Goal: Task Accomplishment & Management: Complete application form

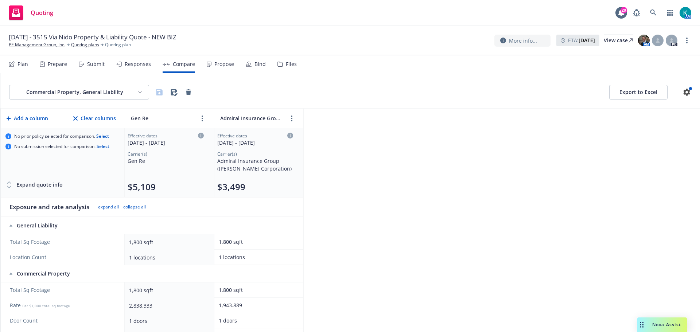
click at [221, 61] on div "Propose" at bounding box center [225, 64] width 20 height 6
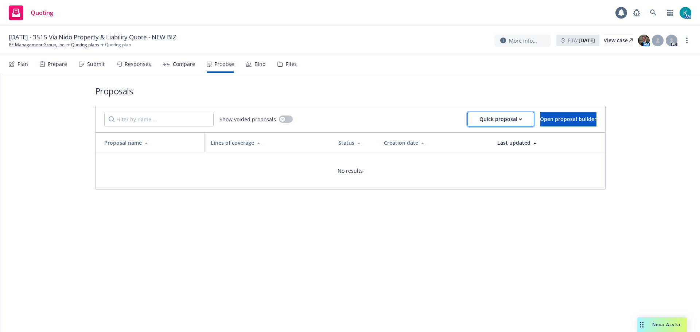
click at [480, 117] on div "Quick proposal" at bounding box center [501, 119] width 43 height 14
click at [475, 138] on span "Upload quick proposal" at bounding box center [482, 138] width 73 height 7
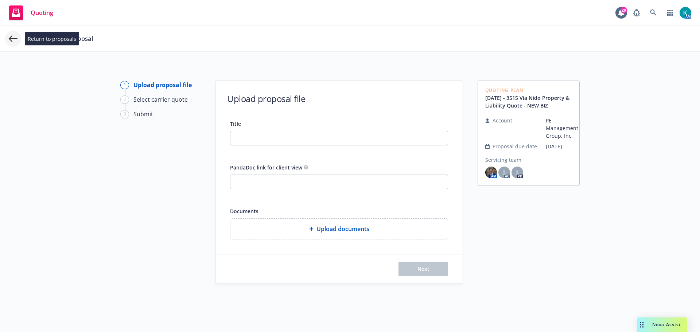
click at [10, 39] on icon at bounding box center [13, 38] width 9 height 7
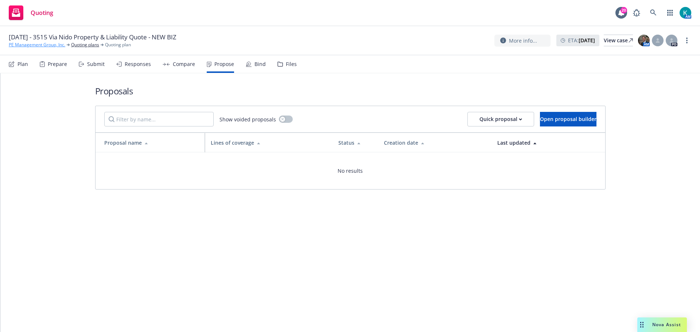
click at [19, 46] on link "PE Management Group, Inc." at bounding box center [37, 45] width 57 height 7
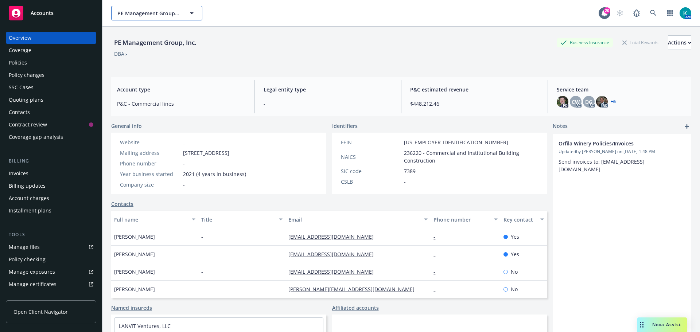
click at [146, 15] on span "PE Management Group, Inc." at bounding box center [148, 13] width 63 height 8
type input "chloe"
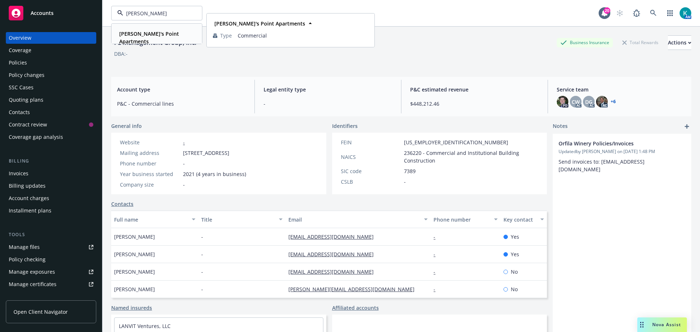
click at [152, 27] on div "Chloe's Point Apartments Type Commercial" at bounding box center [157, 37] width 90 height 27
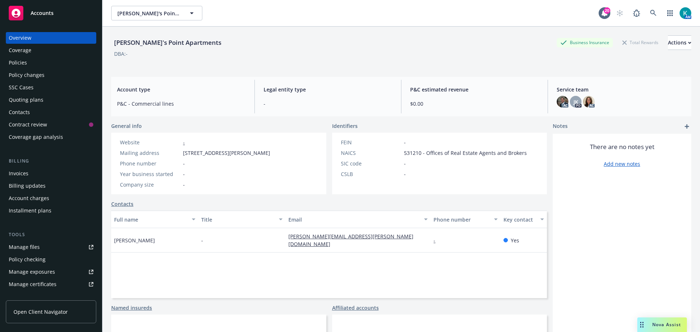
click at [75, 63] on div "Policies" at bounding box center [51, 63] width 85 height 12
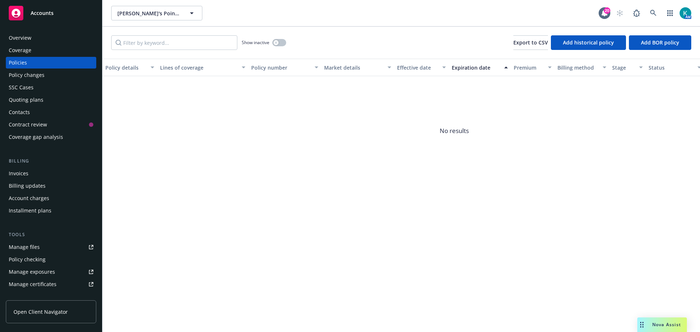
click at [58, 249] on link "Manage files" at bounding box center [51, 248] width 90 height 12
drag, startPoint x: 63, startPoint y: 12, endPoint x: 0, endPoint y: 30, distance: 65.3
click at [63, 12] on div "Accounts" at bounding box center [51, 13] width 85 height 15
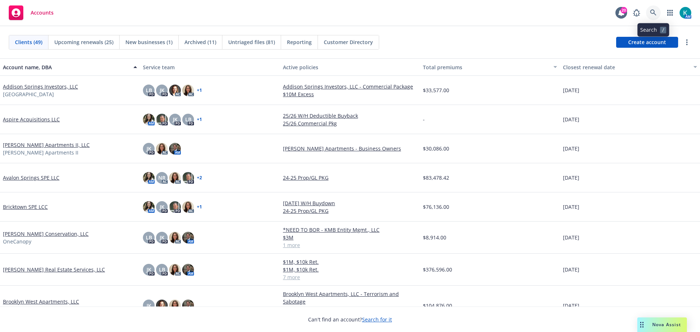
click at [656, 16] on link at bounding box center [653, 12] width 15 height 15
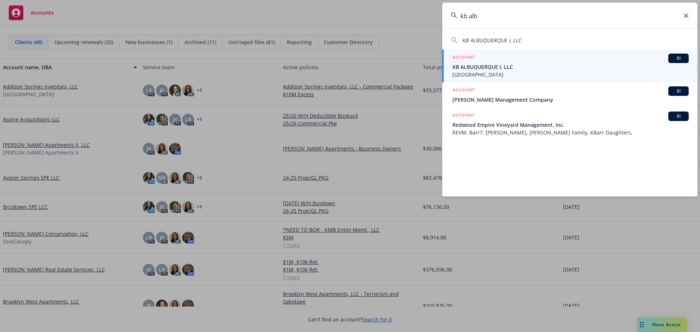
type input "kb alb"
click at [541, 61] on div "ACCOUNT BI" at bounding box center [571, 58] width 236 height 9
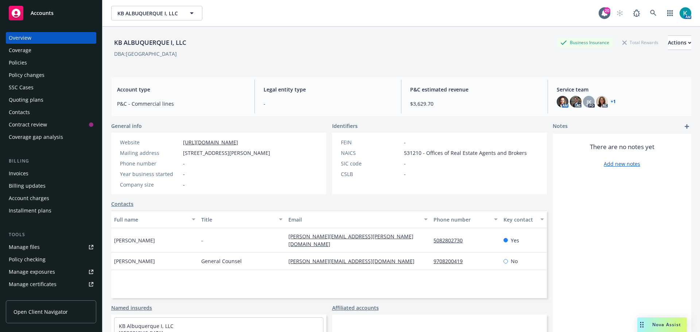
click at [47, 62] on div "Policies" at bounding box center [51, 63] width 85 height 12
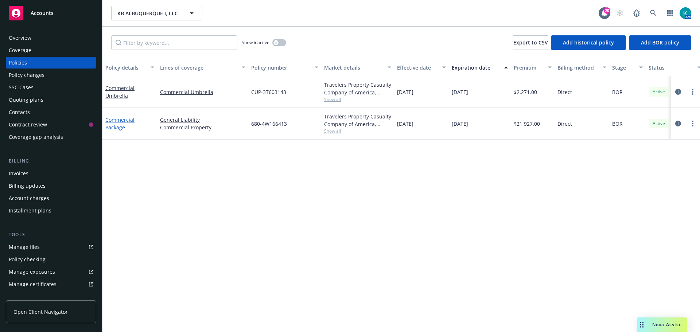
click at [123, 118] on link "Commercial Package" at bounding box center [119, 123] width 29 height 15
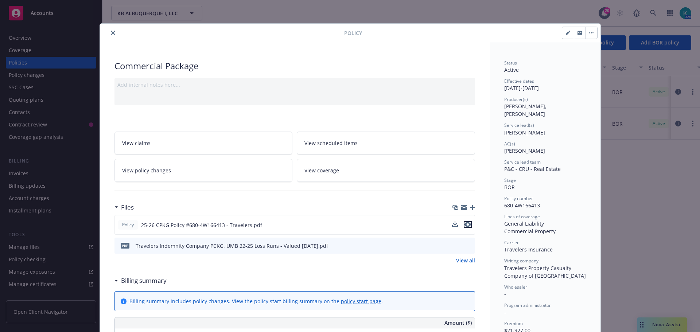
click at [466, 227] on icon "preview file" at bounding box center [468, 224] width 7 height 5
click at [236, 171] on link "View policy changes" at bounding box center [204, 170] width 178 height 23
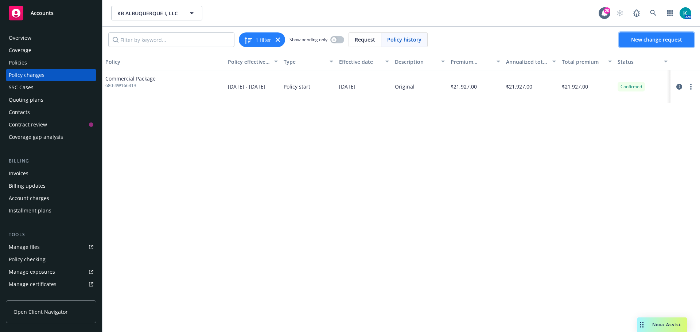
click at [652, 42] on span "New change request" at bounding box center [656, 39] width 51 height 7
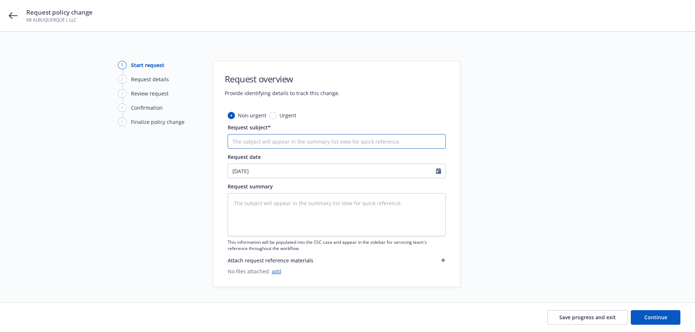
click at [270, 141] on input "Request subject*" at bounding box center [337, 141] width 218 height 15
type textarea "x"
type input "U"
type textarea "x"
type input "Up"
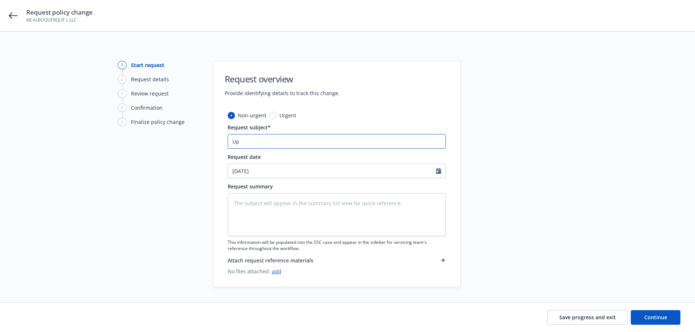
type textarea "x"
type input "Upd"
type textarea "x"
type input "Upda"
type textarea "x"
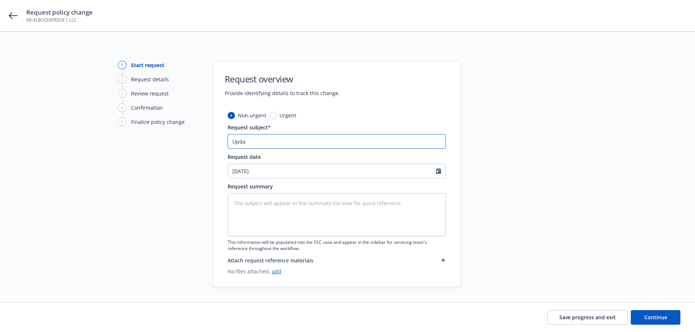
type input "Updat"
type textarea "x"
type input "Updati"
type textarea "x"
type input "Updating"
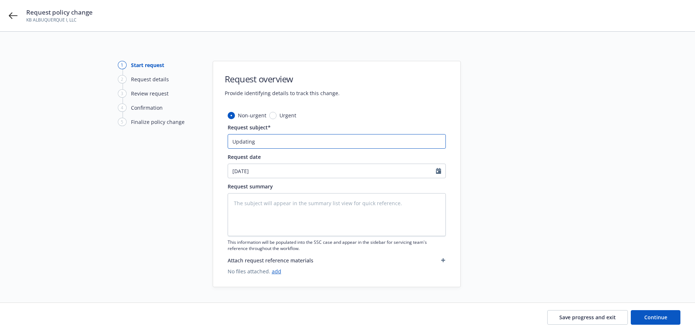
type textarea "x"
type input "Updating"
type textarea "x"
type input "Updating m"
type textarea "x"
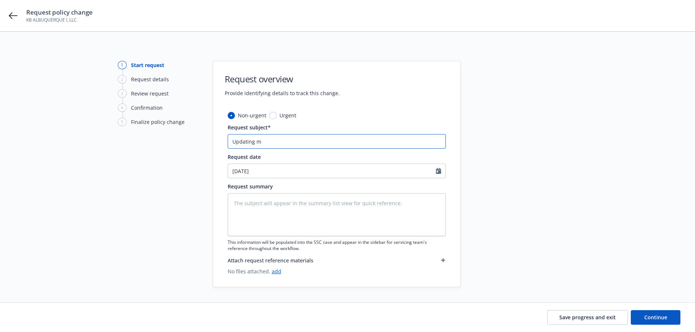
type input "Updating mo"
type textarea "x"
type input "Updating mor"
type textarea "x"
type input "Updating mort"
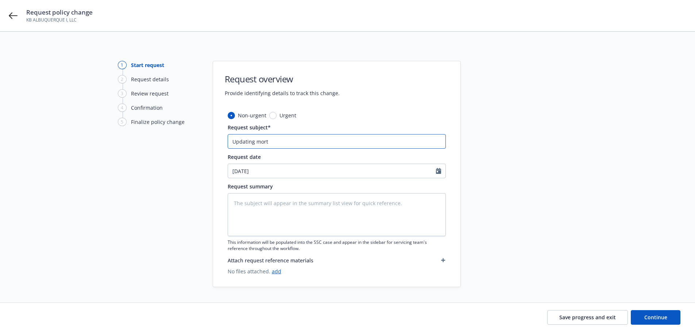
type textarea "x"
type input "Updating mortg"
type textarea "x"
type input "Updating mortga"
type textarea "x"
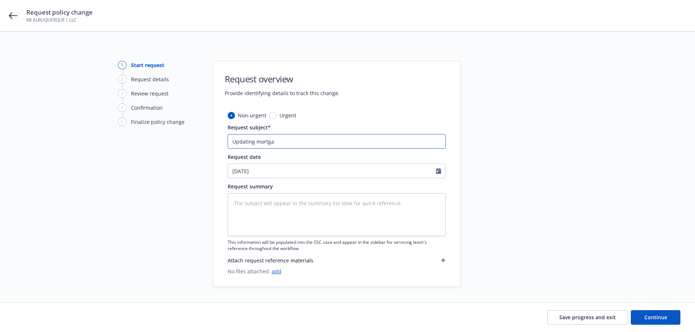
type input "Updating mortgag"
type textarea "x"
type input "Updating mortgage"
type textarea "x"
drag, startPoint x: 305, startPoint y: 142, endPoint x: 113, endPoint y: 139, distance: 192.6
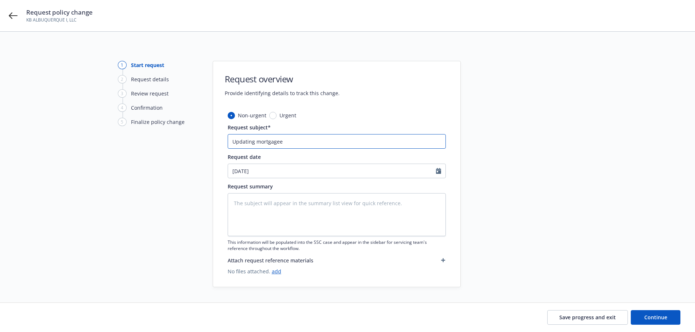
click at [101, 141] on div "1 Start request 2 Request details 3 Review request 4 Confirmation 5 Finalize po…" at bounding box center [347, 174] width 677 height 227
type input "Updating mortgagee"
click at [304, 212] on textarea at bounding box center [337, 214] width 218 height 43
paste textarea "Updating mortgagee"
type textarea "x"
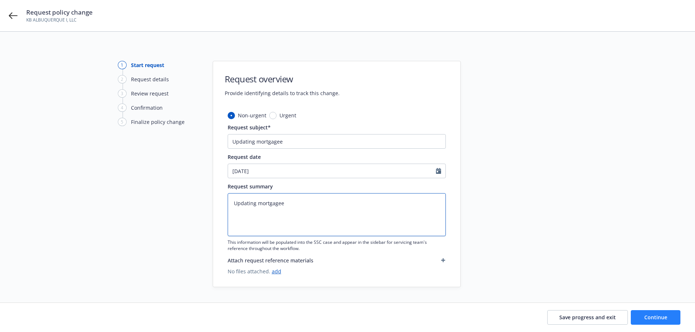
type textarea "Updating mortgagee"
click at [652, 314] on span "Continue" at bounding box center [655, 317] width 23 height 7
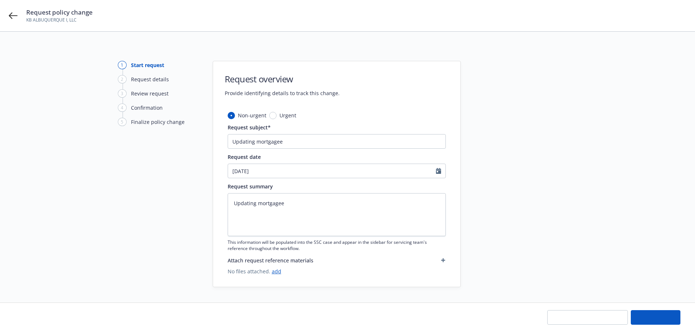
type textarea "x"
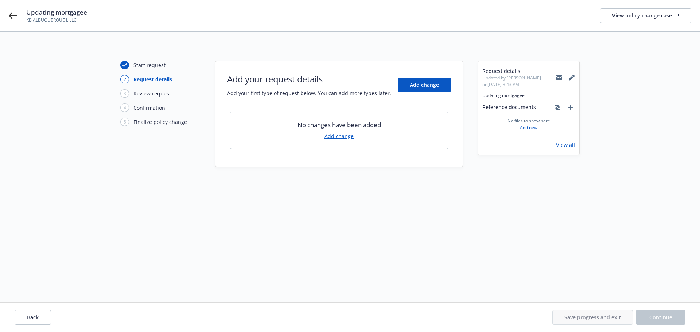
click at [337, 135] on link "Add change" at bounding box center [339, 136] width 29 height 8
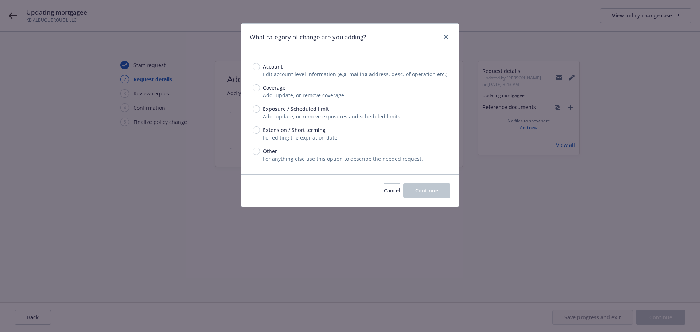
click at [268, 86] on span "Coverage" at bounding box center [274, 88] width 23 height 8
click at [260, 86] on input "Coverage" at bounding box center [256, 87] width 7 height 7
radio input "true"
click at [437, 197] on button "Continue" at bounding box center [426, 190] width 47 height 15
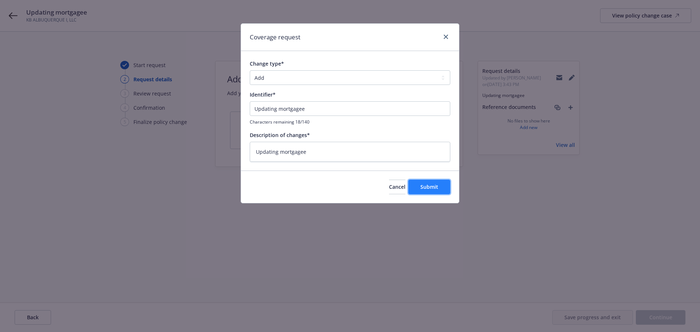
click at [424, 182] on button "Submit" at bounding box center [430, 187] width 42 height 15
type textarea "x"
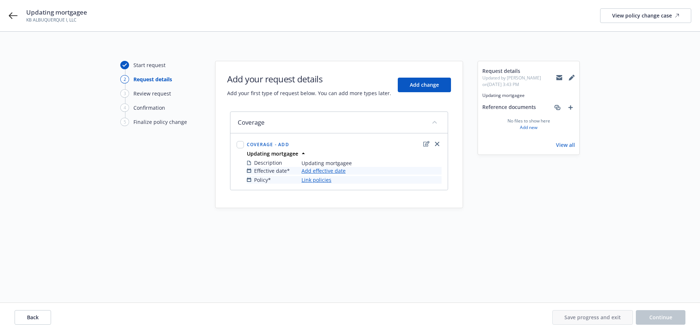
click at [324, 169] on link "Add effective date" at bounding box center [324, 171] width 44 height 8
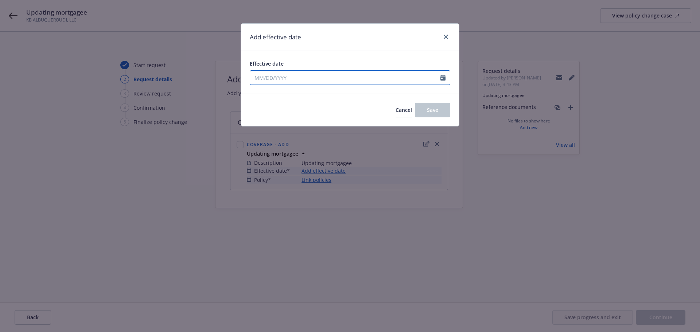
select select "9"
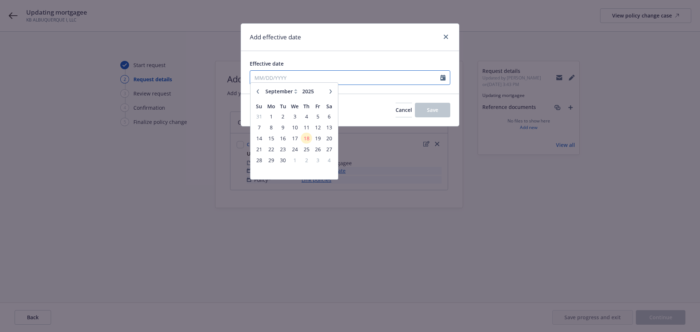
click at [307, 74] on input "Effective date" at bounding box center [345, 78] width 190 height 14
click at [308, 140] on span "18" at bounding box center [307, 142] width 10 height 9
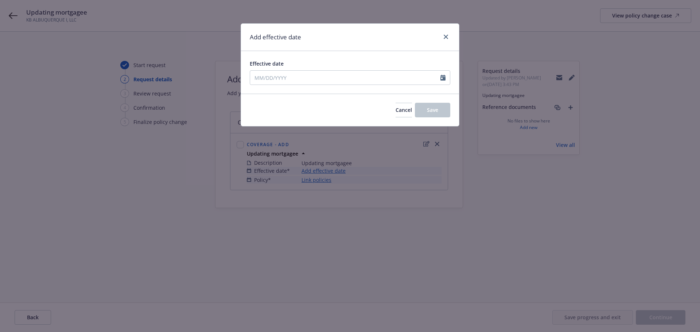
type input "[DATE]"
click at [444, 109] on button "Save" at bounding box center [432, 110] width 35 height 15
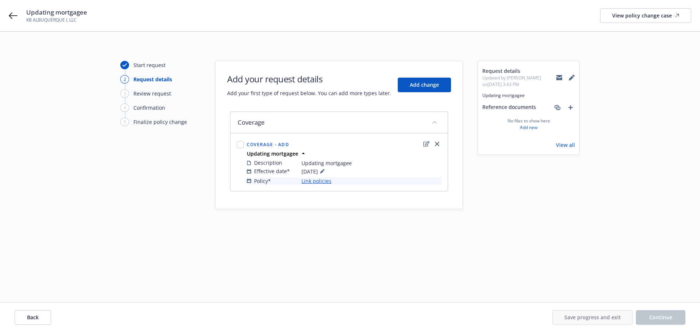
click at [319, 181] on link "Link policies" at bounding box center [317, 181] width 30 height 8
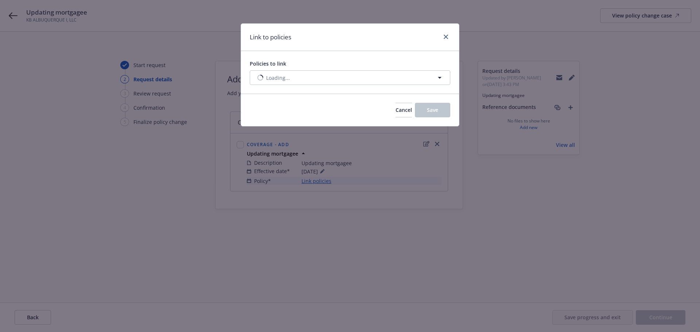
click at [297, 86] on div "Policies to link Loading..." at bounding box center [350, 72] width 218 height 43
click at [297, 82] on button "Loading..." at bounding box center [350, 77] width 201 height 15
select select "ACTIVE"
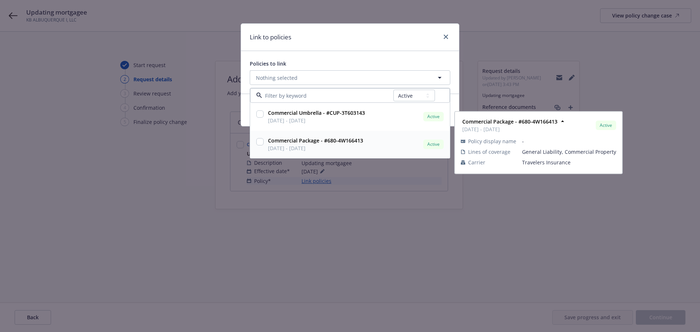
drag, startPoint x: 318, startPoint y: 146, endPoint x: 331, endPoint y: 145, distance: 12.8
click at [318, 145] on span "03/30/2025 - 03/30/2026" at bounding box center [315, 148] width 95 height 8
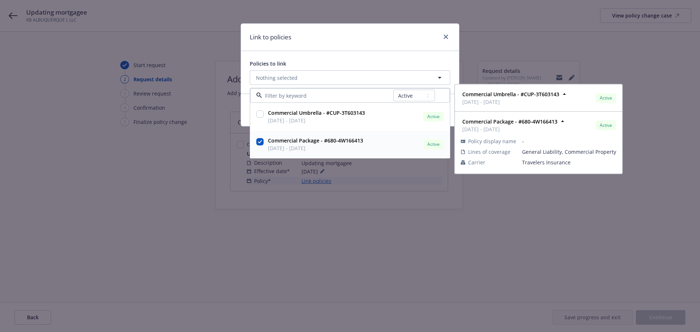
checkbox input "true"
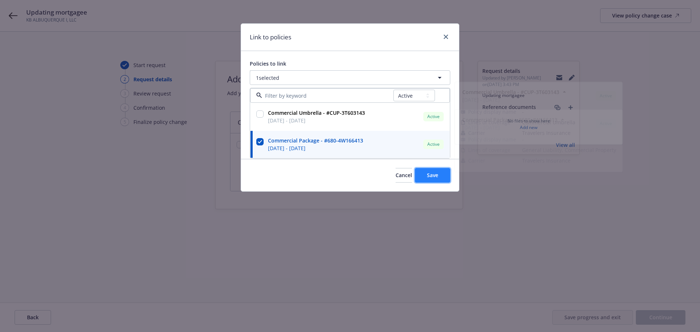
click at [433, 175] on span "Save" at bounding box center [432, 175] width 11 height 7
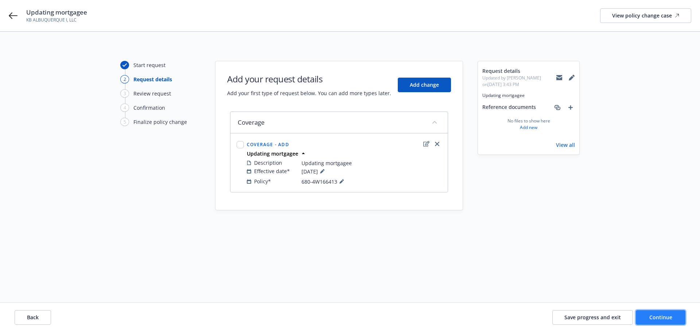
click at [676, 323] on button "Continue" at bounding box center [661, 317] width 50 height 15
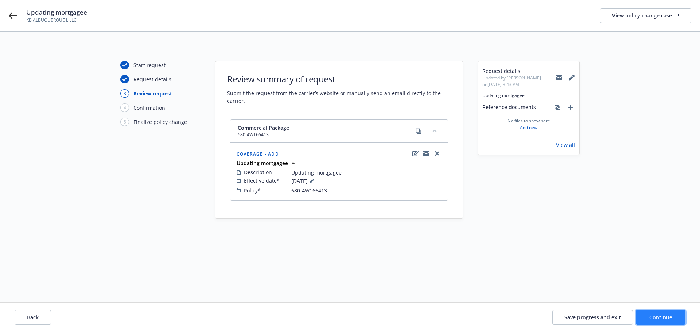
click at [655, 315] on span "Continue" at bounding box center [661, 317] width 23 height 7
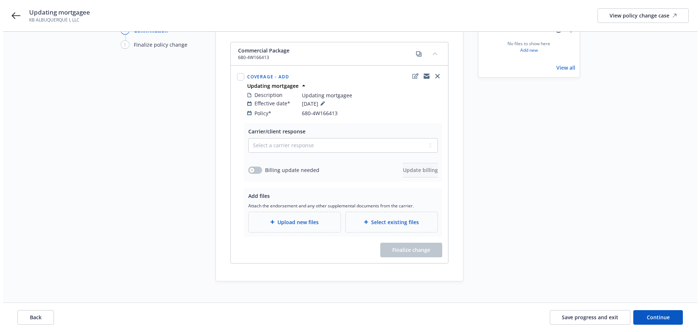
scroll to position [78, 0]
click at [295, 218] on div "Upload new files" at bounding box center [292, 222] width 80 height 8
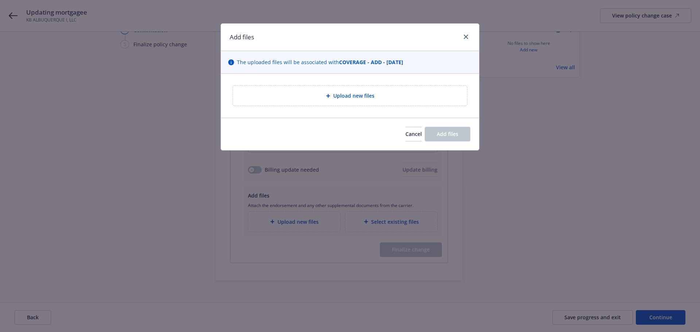
type textarea "x"
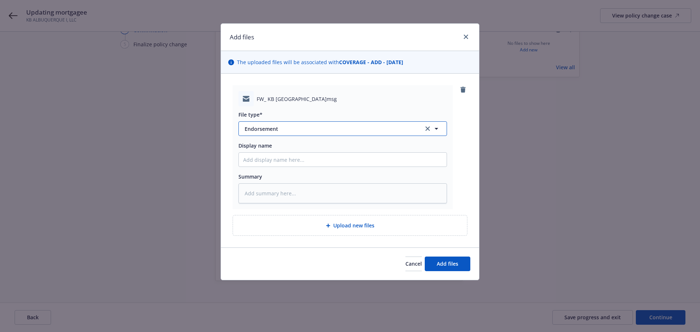
click at [267, 131] on span "Endorsement" at bounding box center [329, 129] width 169 height 8
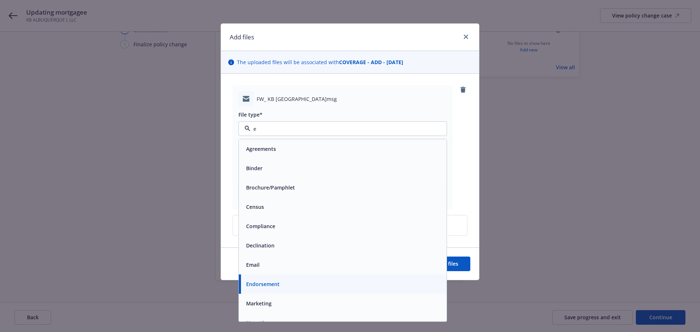
type input "em"
click at [320, 175] on div "Email" at bounding box center [343, 168] width 208 height 19
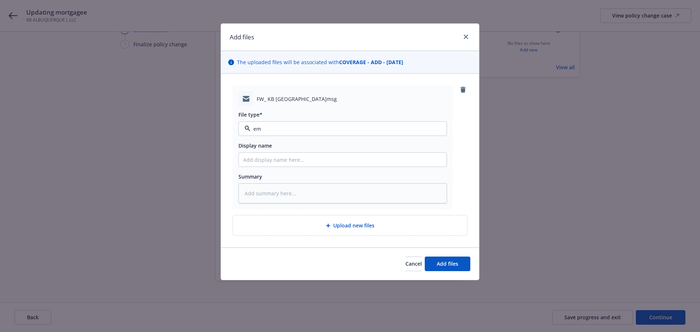
type textarea "x"
click at [290, 131] on span "Email" at bounding box center [329, 129] width 169 height 8
type input "cert"
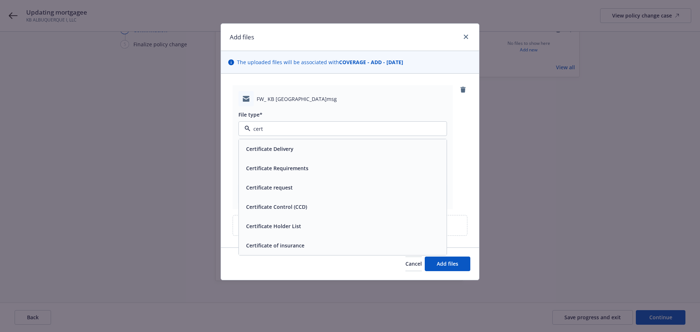
click at [326, 166] on div "Certificate Requirements" at bounding box center [342, 168] width 199 height 11
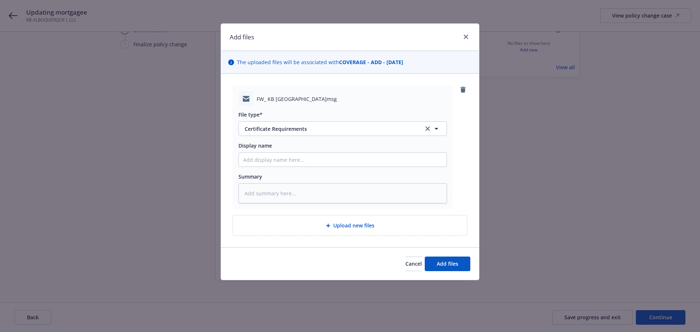
type textarea "x"
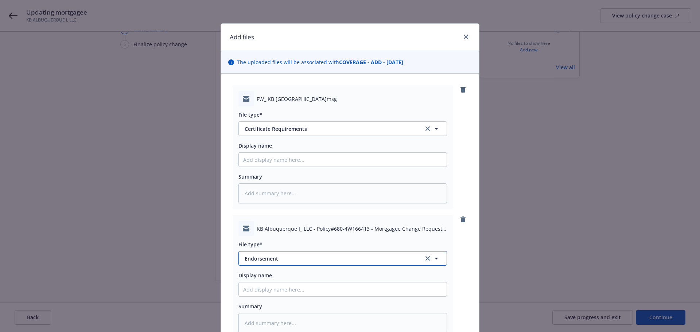
click at [285, 264] on button "Endorsement" at bounding box center [343, 258] width 209 height 15
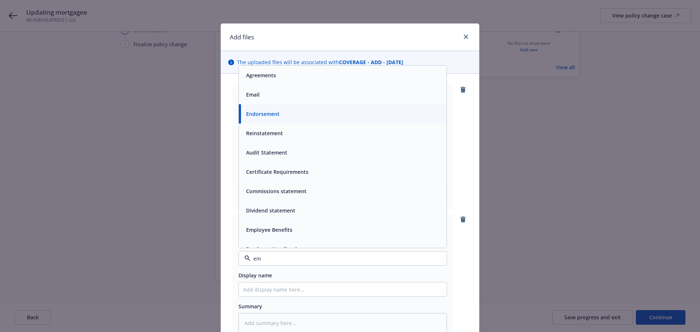
type input "ema"
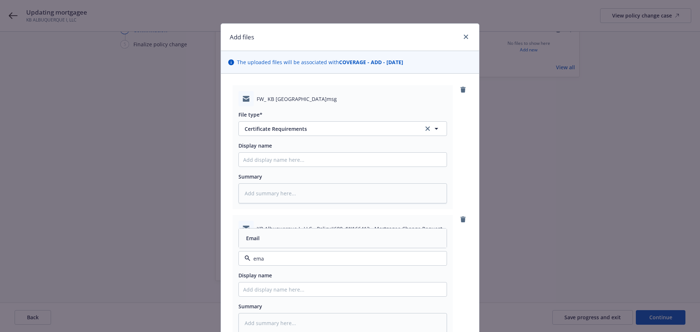
click at [303, 235] on div "Email" at bounding box center [342, 238] width 199 height 11
type textarea "x"
click at [295, 318] on textarea at bounding box center [343, 323] width 209 height 20
type textarea "E"
type textarea "x"
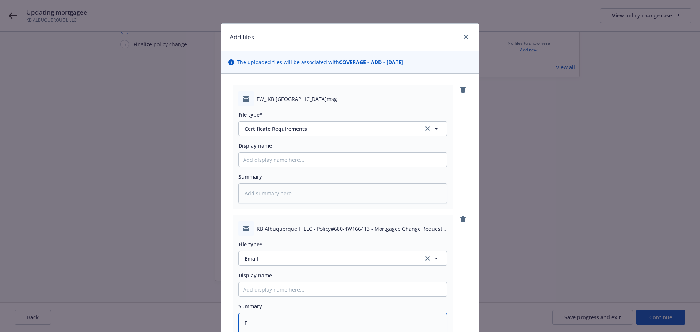
type textarea "ER"
type textarea "x"
type textarea "E"
type textarea "x"
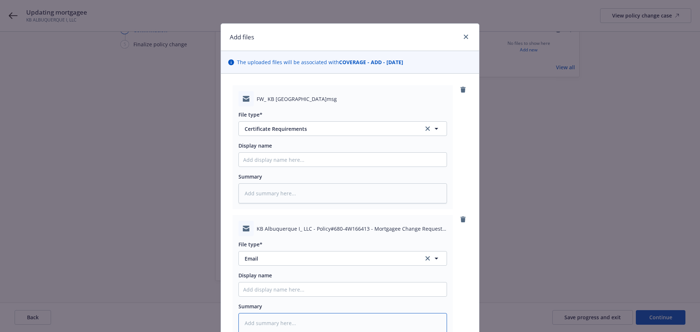
type textarea "E"
type textarea "x"
type textarea "EM"
type textarea "x"
type textarea "EMT"
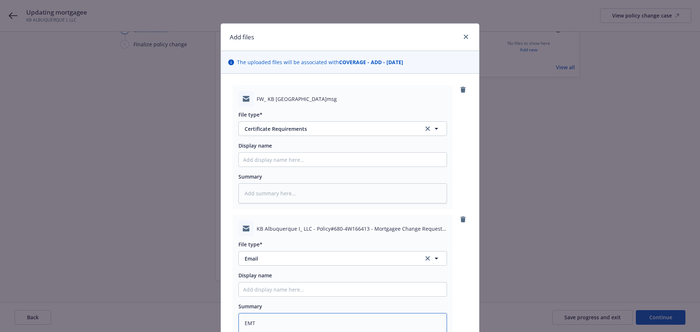
type textarea "x"
type textarea "EMT c"
type textarea "x"
type textarea "EMT ca"
type textarea "x"
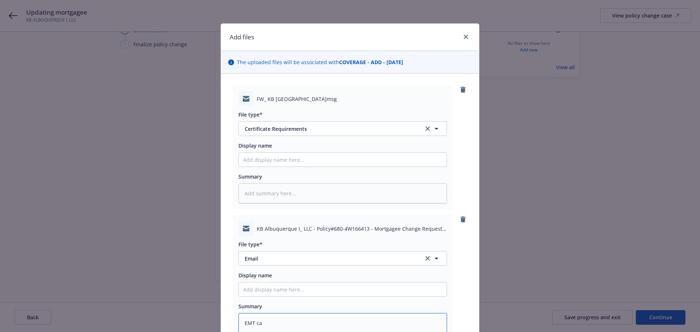
type textarea "EMT car"
type textarea "x"
type textarea "EMT carr"
type textarea "x"
type textarea "EMT carri"
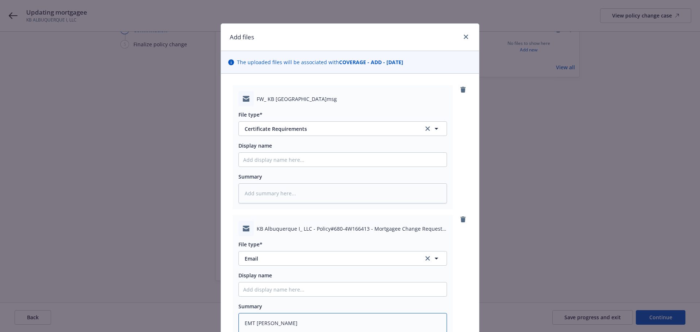
type textarea "x"
type textarea "EMT carrie"
type textarea "x"
type textarea "EMT carrier"
type textarea "x"
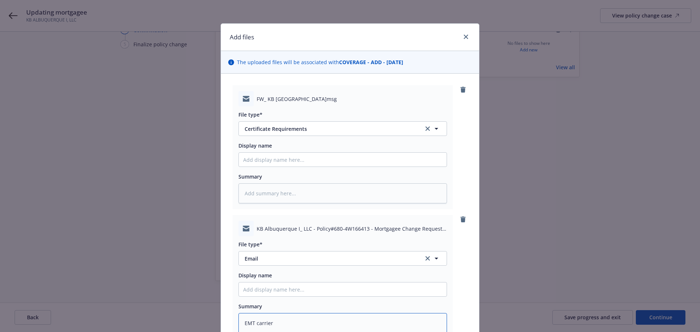
type textarea "EMT carrier"
type textarea "x"
type textarea "EMT carrier w"
type textarea "x"
type textarea "EMT carrier w/"
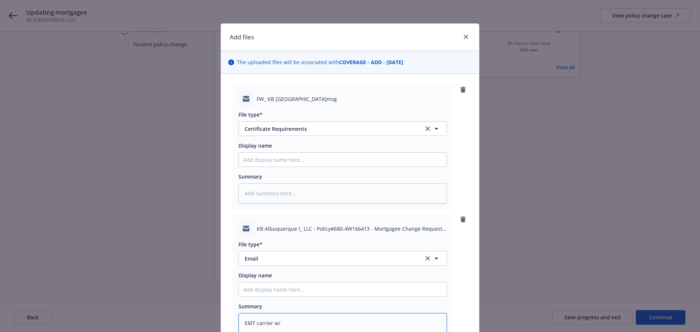
type textarea "x"
type textarea "EMT carrier w/r"
type textarea "x"
type textarea "EMT carrier w/rq"
type textarea "x"
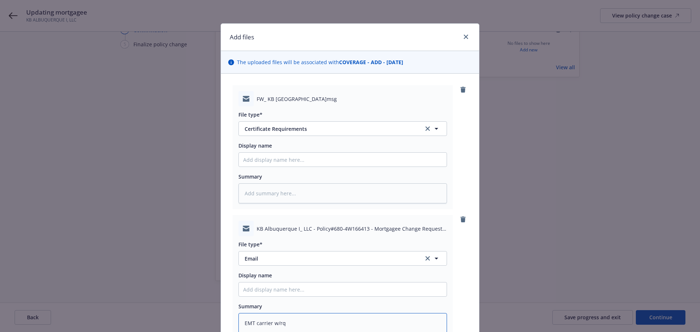
type textarea "EMT carrier w/rqs"
type textarea "x"
type textarea "EMT carrier w/rqst"
type textarea "x"
type textarea "EMT carrier w/rqst t"
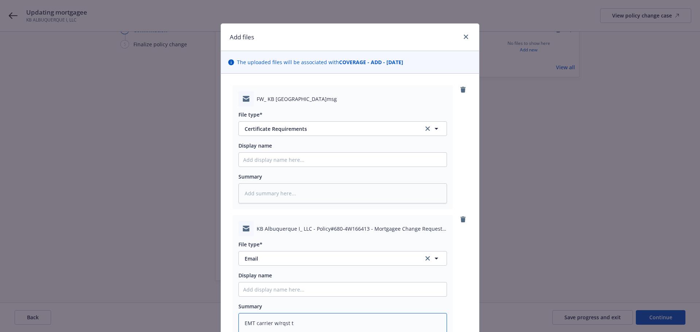
type textarea "x"
type textarea "EMT carrier w/rqst to"
type textarea "x"
type textarea "EMT carrier w/rqst to"
type textarea "x"
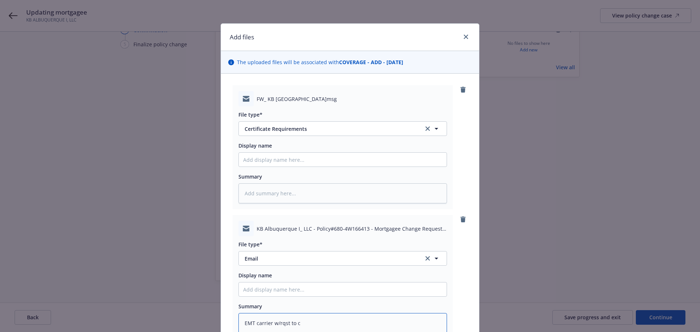
type textarea "EMT carrier w/rqst to ch"
type textarea "x"
type textarea "EMT carrier w/rqst to cha"
type textarea "x"
type textarea "EMT carrier w/rqst to chan"
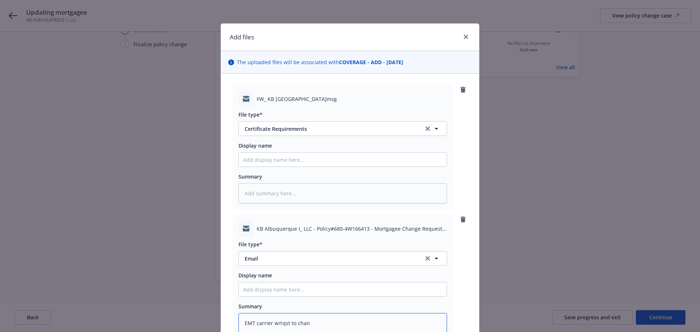
type textarea "x"
type textarea "EMT carrier w/rqst to chang"
type textarea "x"
type textarea "EMT carrier w/rqst to change"
type textarea "x"
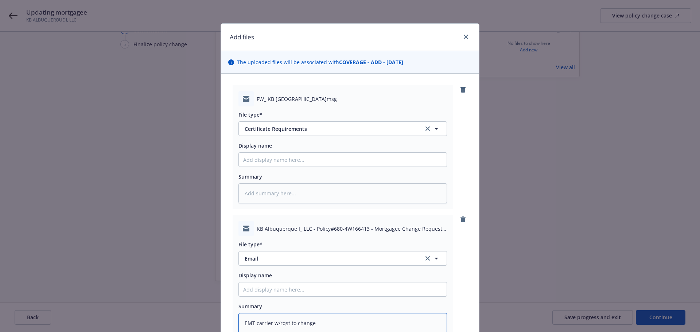
type textarea "EMT carrier w/rqst to change"
type textarea "x"
type textarea "EMT carrier w/rqst to change m"
type textarea "x"
type textarea "EMT carrier w/rqst to change mo"
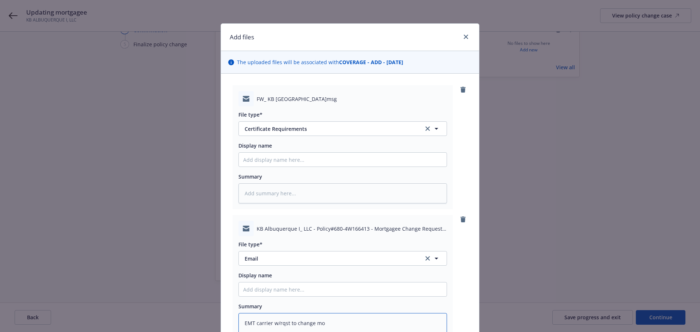
type textarea "x"
type textarea "EMT carrier w/rqst to change mor"
type textarea "x"
type textarea "EMT carrier w/rqst to change mort"
type textarea "x"
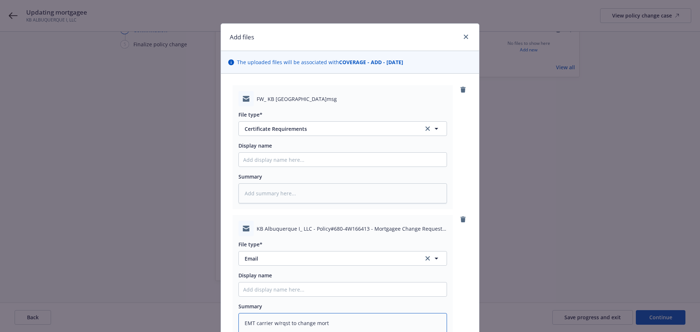
type textarea "EMT carrier w/rqst to change mortg"
type textarea "x"
type textarea "EMT carrier w/rqst to change mortga"
type textarea "x"
type textarea "EMT carrier w/rqst to change mortgae"
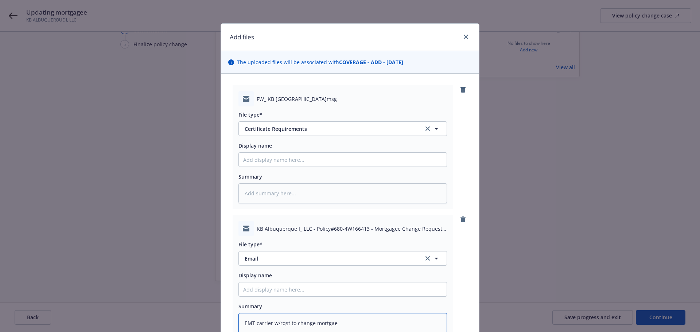
type textarea "x"
type textarea "EMT carrier w/rqst to change mortgaee"
type textarea "x"
type textarea "EMT carrier w/rqst to change mortgae"
type textarea "x"
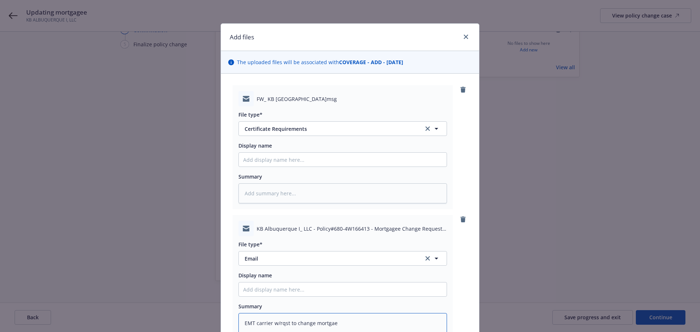
type textarea "EMT carrier w/rqst to change mortga"
type textarea "x"
type textarea "EMT carrier w/rqst to change mortgag"
type textarea "x"
type textarea "EMT carrier w/rqst to change mortgage"
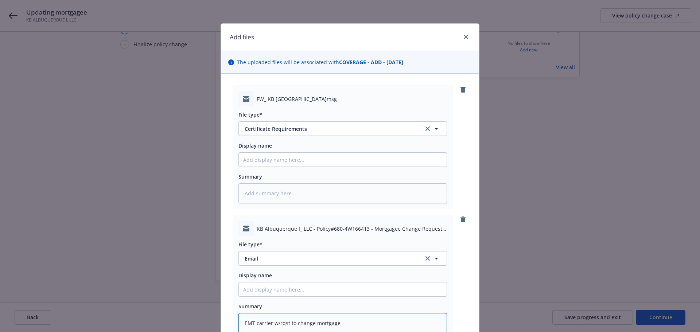
type textarea "x"
type textarea "EMT carrier w/rqst to change mortgagee"
type textarea "x"
type textarea "EMT carrier w/rqst to change mortgagee"
type textarea "x"
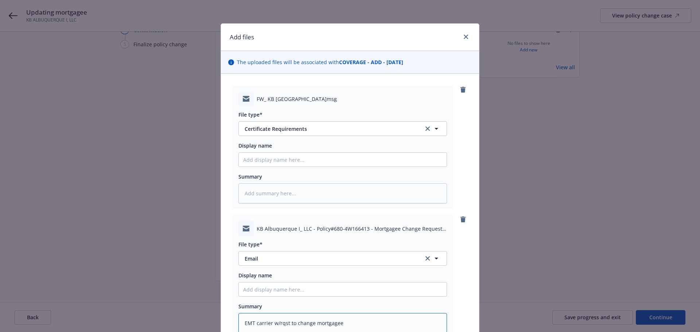
type textarea "EMT carrier w/rqst to change mortgagee o"
type textarea "x"
type textarea "EMT carrier w/rqst to change mortgagee on"
type textarea "x"
type textarea "EMT carrier w/rqst to change mortgagee on"
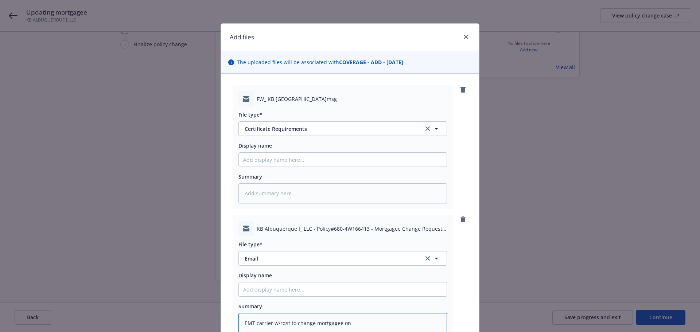
type textarea "x"
type textarea "EMT carrier w/rqst to change mortgagee on p"
type textarea "x"
type textarea "EMT carrier w/rqst to change mortgagee on po"
type textarea "x"
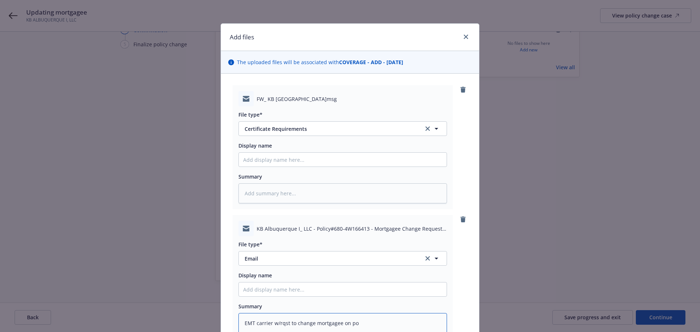
type textarea "EMT carrier w/rqst to change mortgagee on pol"
type textarea "x"
type textarea "EMT carrier w/rqst to change mortgagee on poli"
type textarea "x"
type textarea "EMT carrier w/rqst to change mortgagee on polic"
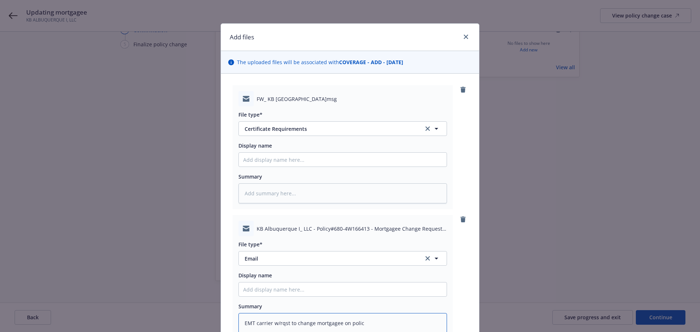
type textarea "x"
type textarea "EMT carrier w/rqst to change mortgagee on polic"
type textarea "x"
type textarea "EMT carrier w/rqst to change mortgagee on polic"
type textarea "x"
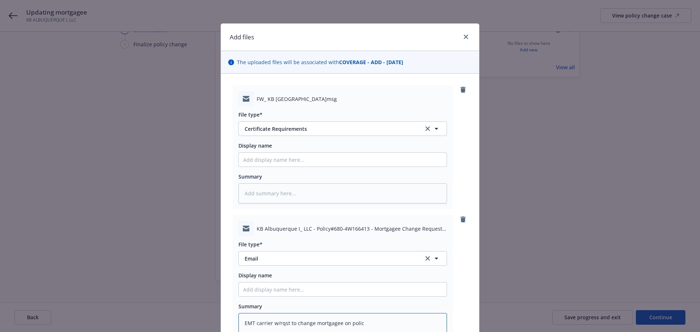
type textarea "EMT carrier w/rqst to change mortgagee on policy"
type textarea "x"
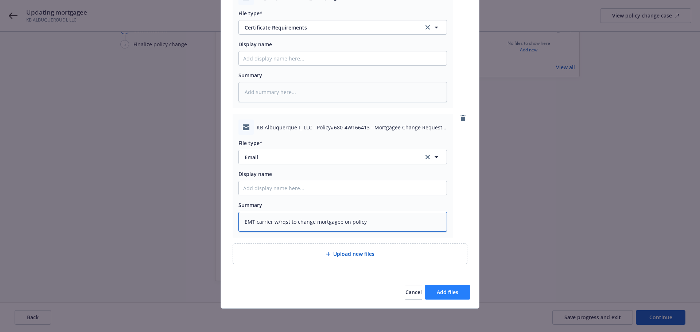
type textarea "EMT carrier w/rqst to change mortgagee on policy"
click at [438, 287] on button "Add files" at bounding box center [448, 292] width 46 height 15
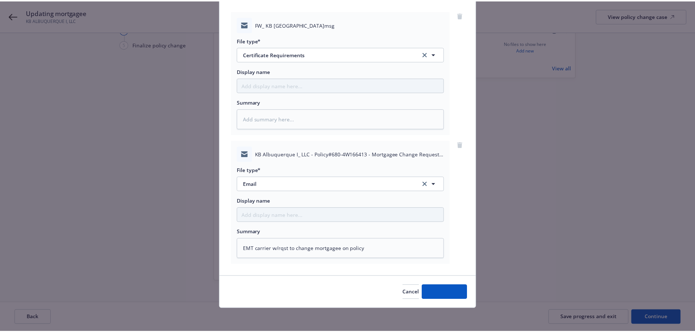
scroll to position [75, 0]
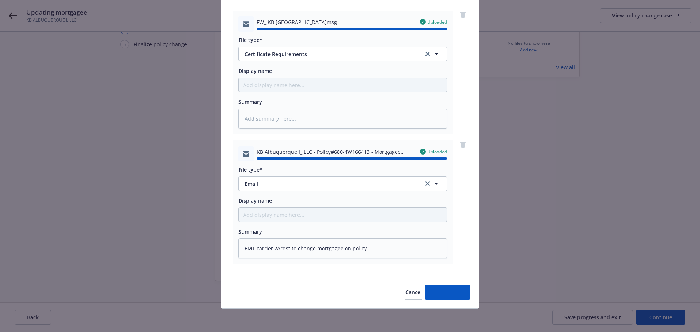
type textarea "x"
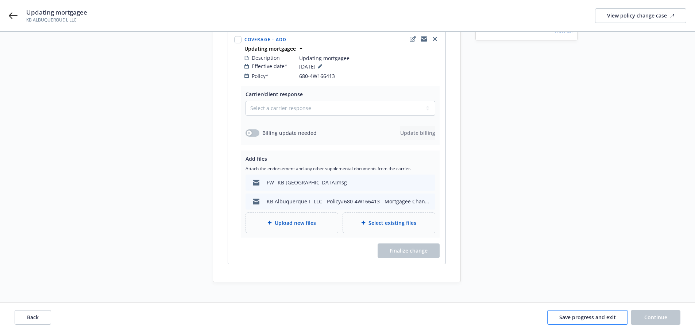
scroll to position [116, 0]
click at [602, 314] on span "Save progress and exit" at bounding box center [587, 317] width 57 height 7
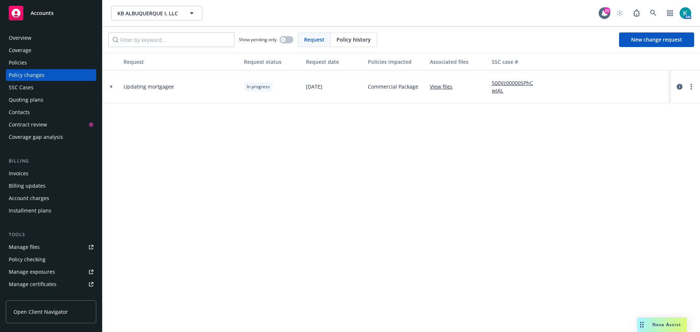
click at [48, 65] on div "Policies" at bounding box center [51, 63] width 85 height 12
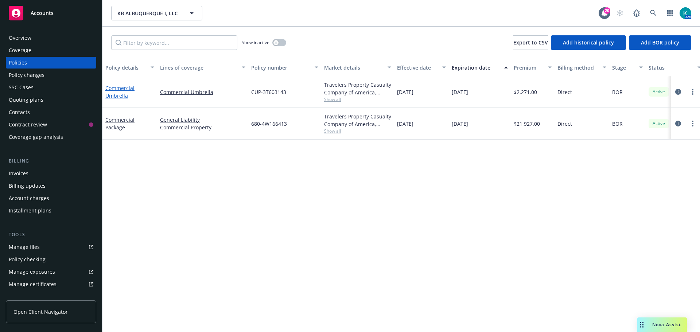
click at [116, 99] on div "Commercial Umbrella" at bounding box center [129, 91] width 49 height 15
click at [117, 88] on link "Commercial Umbrella" at bounding box center [119, 92] width 29 height 15
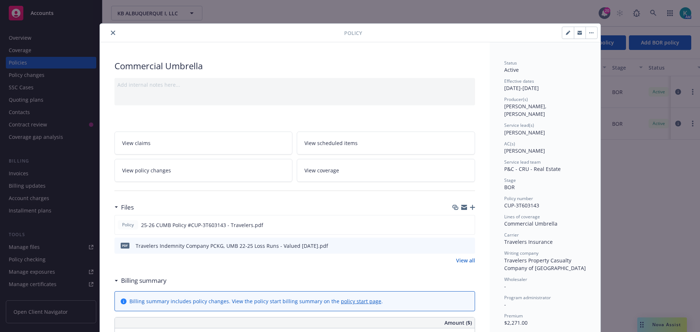
click at [209, 173] on link "View policy changes" at bounding box center [204, 170] width 178 height 23
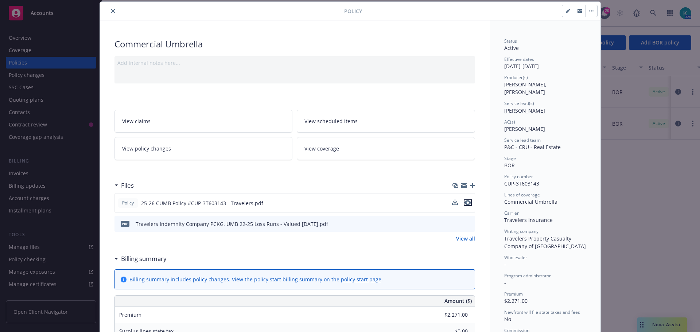
click at [465, 203] on icon "preview file" at bounding box center [468, 202] width 7 height 5
drag, startPoint x: 541, startPoint y: 179, endPoint x: 501, endPoint y: 179, distance: 40.1
click at [501, 179] on div "Status Active Effective dates 03/30/2025 - 03/30/2026 Producer(s) Jon King, Luk…" at bounding box center [545, 302] width 111 height 565
copy span "CUP-3T603143"
click at [112, 10] on icon "close" at bounding box center [113, 11] width 4 height 4
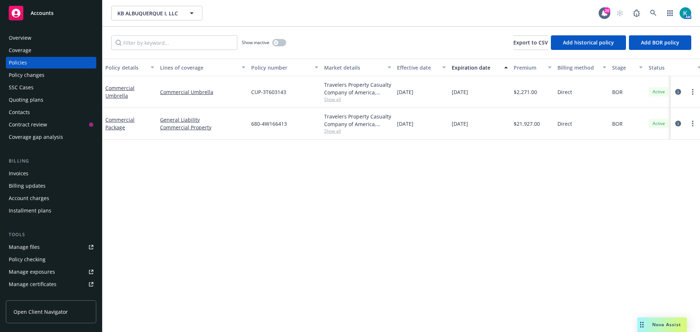
click at [289, 93] on div "CUP-3T603143" at bounding box center [284, 92] width 73 height 32
drag, startPoint x: 289, startPoint y: 126, endPoint x: 247, endPoint y: 127, distance: 42.0
click at [247, 127] on div "Commercial Package General Liability Commercial Property 680-4W166413 Travelers…" at bounding box center [455, 124] width 704 height 32
copy div "680-4W166413"
drag, startPoint x: 289, startPoint y: 125, endPoint x: 262, endPoint y: 124, distance: 27.0
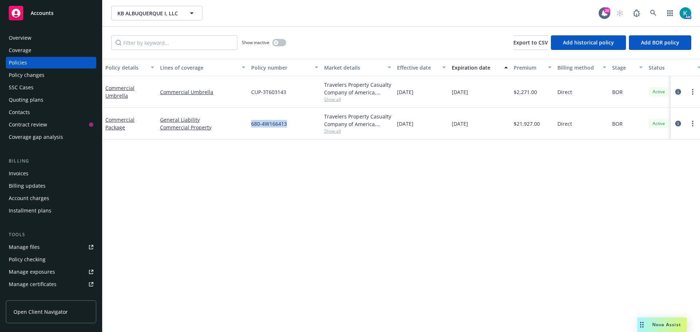
click at [243, 124] on div "Commercial Package General Liability Commercial Property 680-4W166413 Travelers…" at bounding box center [455, 124] width 704 height 32
copy div "680-4W166413"
click at [69, 8] on div "Accounts" at bounding box center [51, 13] width 85 height 15
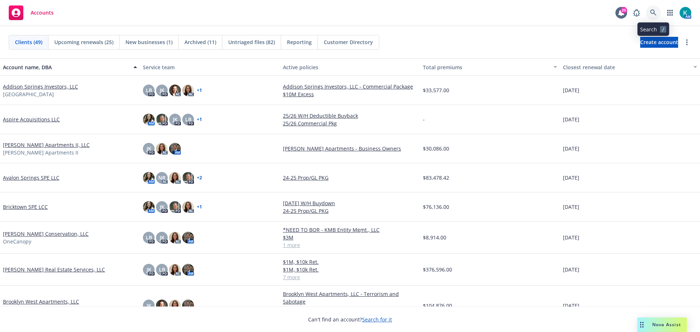
click at [656, 13] on icon at bounding box center [653, 12] width 7 height 7
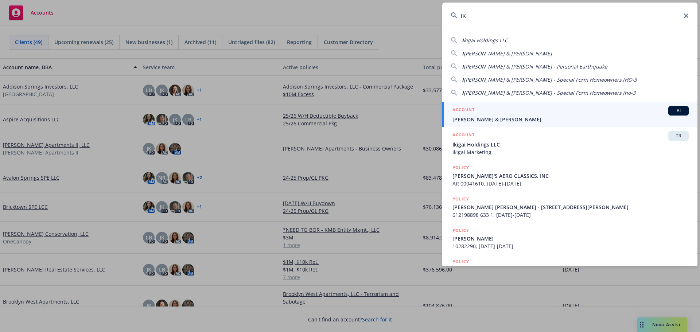
click at [433, 18] on div "IK I kigai Holdings LLC I kuta, Paul & Mary I kuta, Paul & Mary - Personal Eart…" at bounding box center [350, 166] width 700 height 332
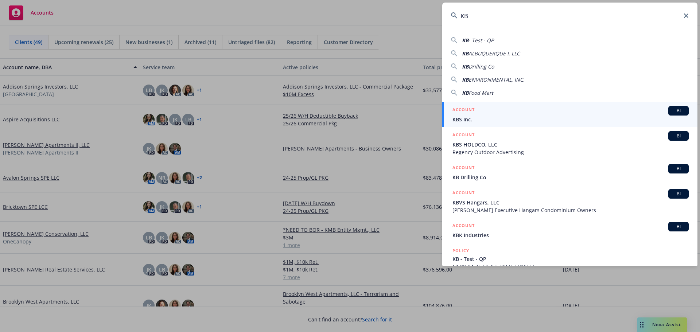
click at [518, 59] on div "KB - Test - QP KB ALBUQUERQUE I, LLC KB Drilling Co KB ENVIRONMENTAL, INC. KB F…" at bounding box center [570, 65] width 255 height 63
click at [518, 54] on span "ALBUQUERQUE I, LLC" at bounding box center [494, 53] width 51 height 7
type input "KB ALBUQUERQUE I, LLC"
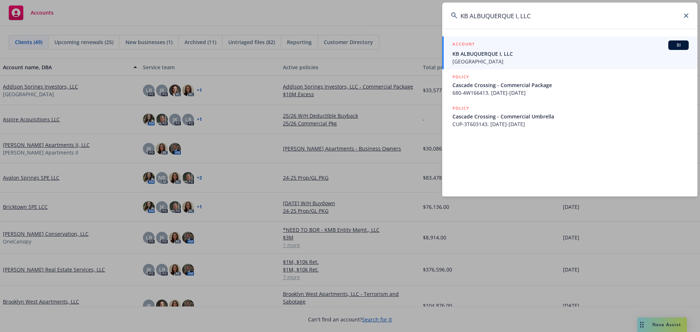
click at [514, 57] on span "KB ALBUQUERQUE I, LLC" at bounding box center [571, 54] width 236 height 8
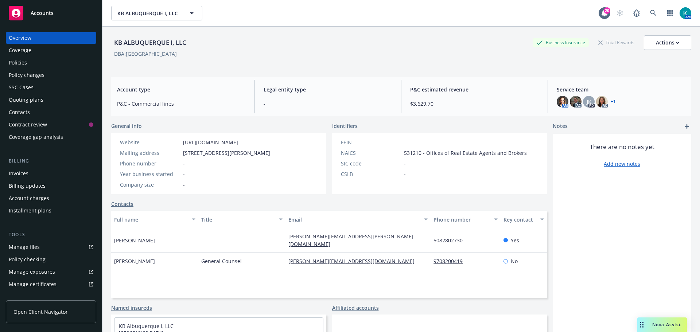
click at [74, 65] on div "Policies" at bounding box center [51, 63] width 85 height 12
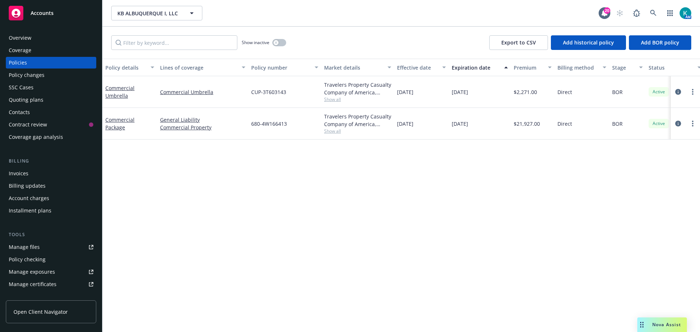
click at [32, 248] on div "Manage files" at bounding box center [24, 248] width 31 height 12
click at [46, 16] on span "Accounts" at bounding box center [42, 13] width 23 height 6
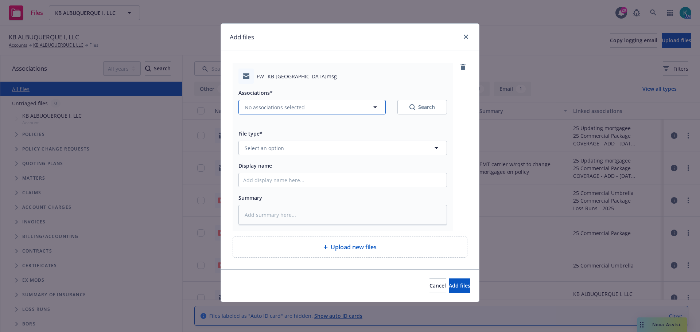
click at [277, 109] on span "No associations selected" at bounding box center [275, 108] width 60 height 8
type textarea "x"
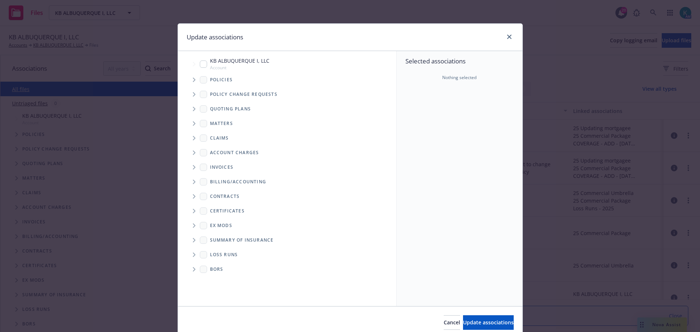
click at [193, 79] on icon "Tree Example" at bounding box center [194, 80] width 3 height 4
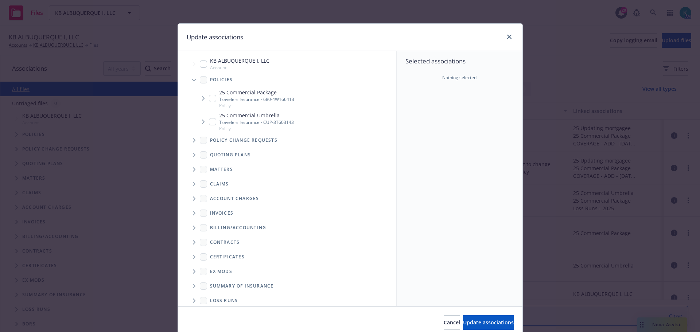
click at [209, 100] on input "Tree Example" at bounding box center [212, 98] width 7 height 7
checkbox input "true"
type textarea "x"
click at [212, 126] on div "25 Commercial Umbrella Travelers Insurance - CUP-3T603143 Policy" at bounding box center [251, 122] width 85 height 20
checkbox input "true"
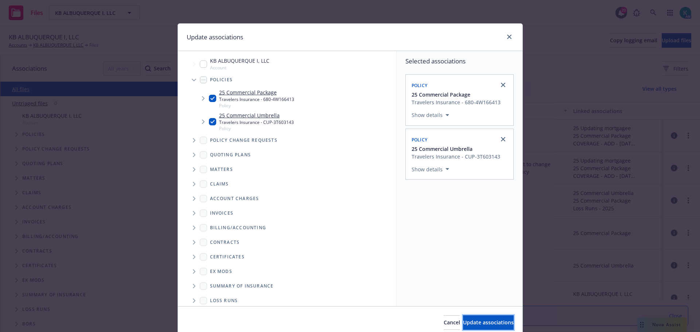
click at [486, 320] on span "Update associations" at bounding box center [488, 322] width 51 height 7
type textarea "x"
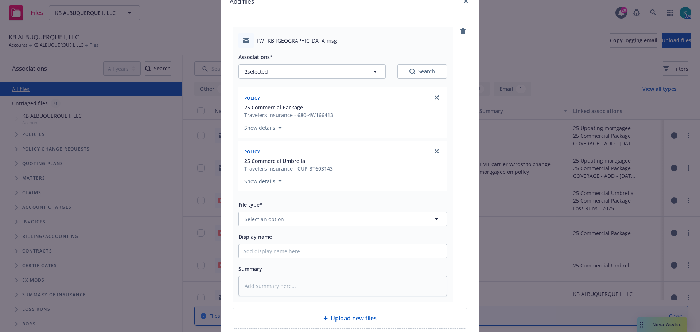
scroll to position [100, 0]
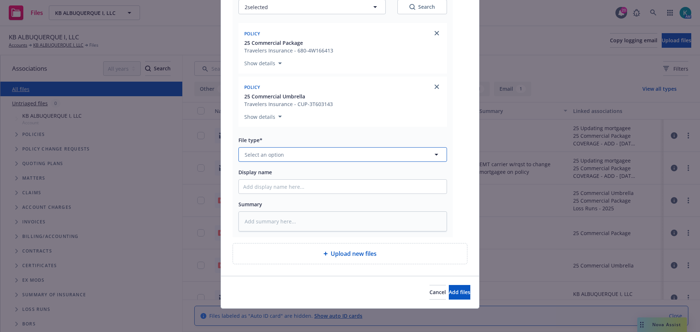
click at [318, 156] on button "Select an option" at bounding box center [343, 154] width 209 height 15
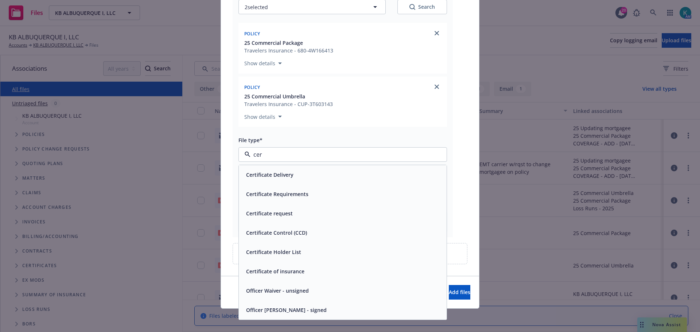
type input "cert"
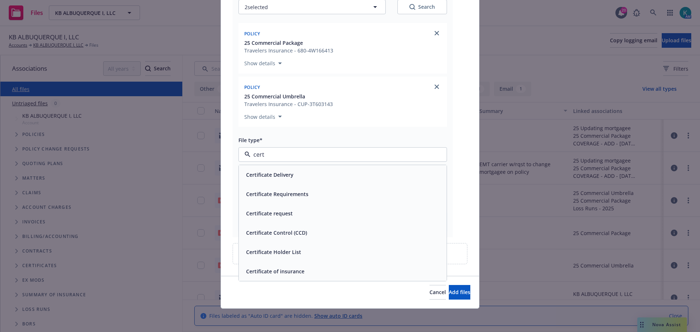
click at [326, 216] on div "Certificate request" at bounding box center [342, 213] width 199 height 11
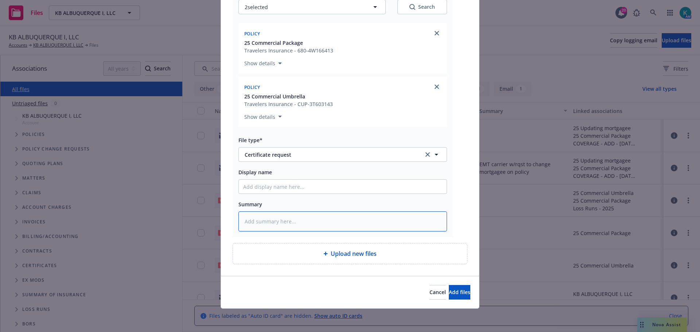
click at [302, 223] on textarea at bounding box center [343, 222] width 209 height 20
type textarea "x"
type textarea "S"
type textarea "x"
type textarea "So"
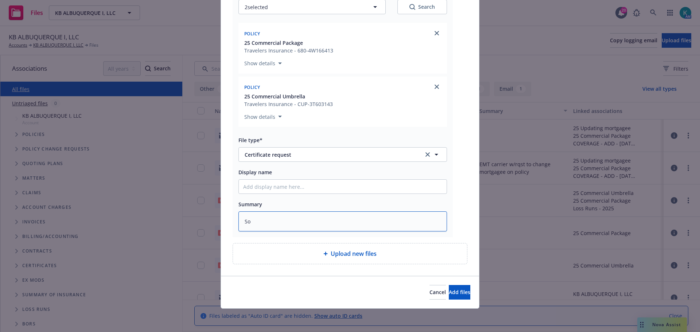
type textarea "x"
type textarea "Sou"
type textarea "x"
type textarea "Sout"
type textarea "x"
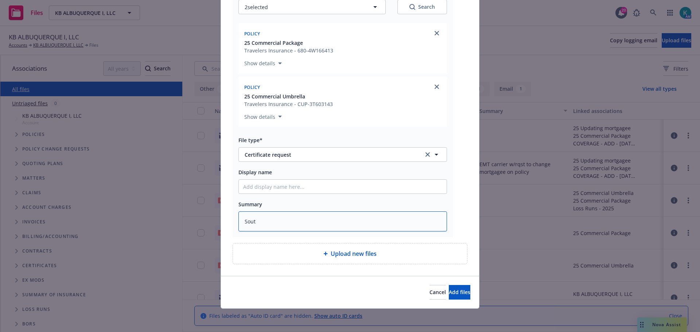
type textarea "South"
type textarea "x"
type textarea "SouthS"
type textarea "x"
type textarea "SouthSt"
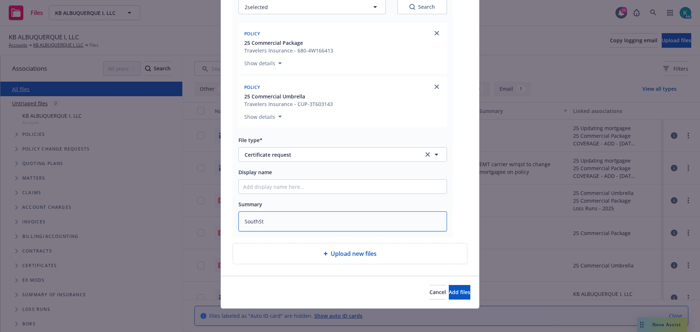
type textarea "x"
type textarea "SouthSta"
type textarea "x"
type textarea "SouthStat"
type textarea "x"
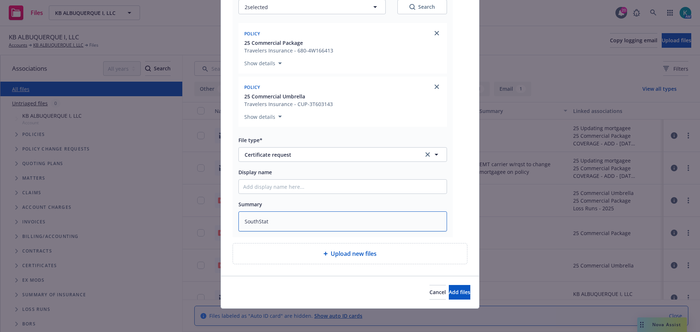
type textarea "SouthState"
type textarea "x"
type textarea "SouthState"
type textarea "x"
type textarea "SouthState B"
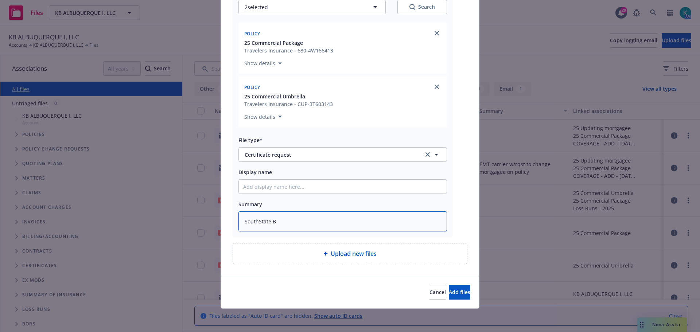
type textarea "x"
type textarea "SouthState Ba"
type textarea "x"
type textarea "SouthState Ban"
type textarea "x"
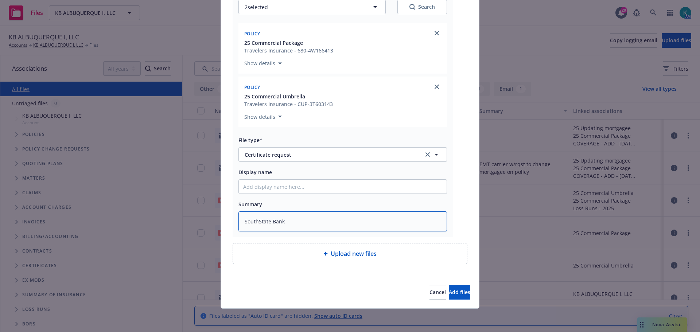
type textarea "SouthState Bank"
click at [240, 221] on textarea "SouthState Bank" at bounding box center [343, 222] width 209 height 20
type textarea "x"
type textarea "FSouthState Bank"
type textarea "x"
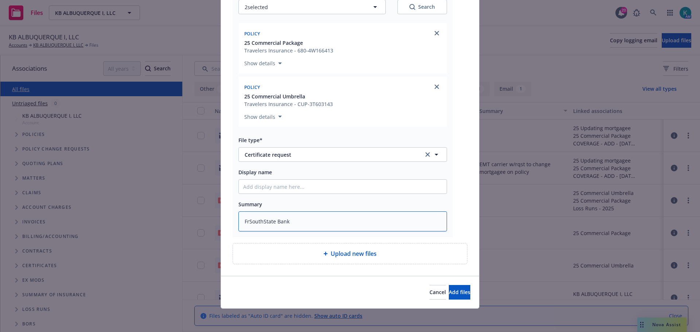
type textarea "FroSouthState Bank"
type textarea "x"
type textarea "FromSouthState Bank"
type textarea "x"
type textarea "From SouthState Bank"
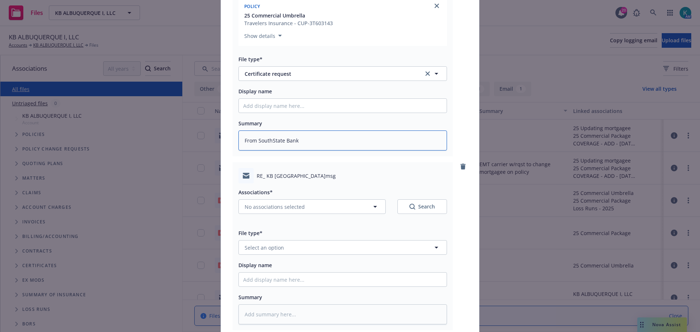
scroll to position [274, 0]
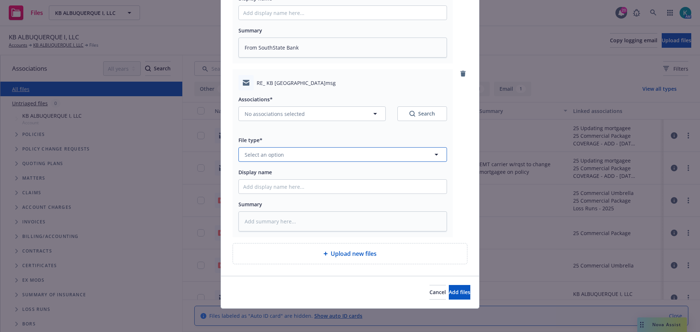
click at [292, 152] on button "Select an option" at bounding box center [343, 154] width 209 height 15
click at [278, 118] on button "No associations selected" at bounding box center [312, 114] width 147 height 15
type textarea "x"
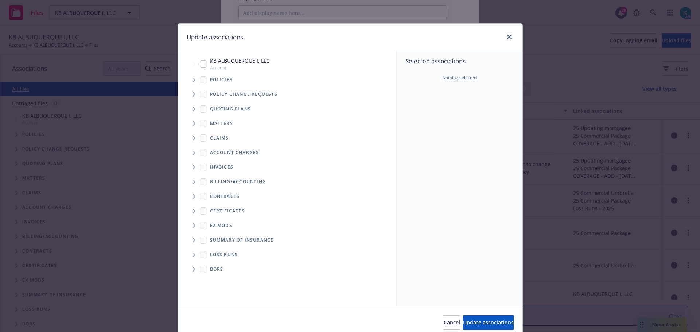
click at [193, 79] on icon "Tree Example" at bounding box center [194, 80] width 3 height 4
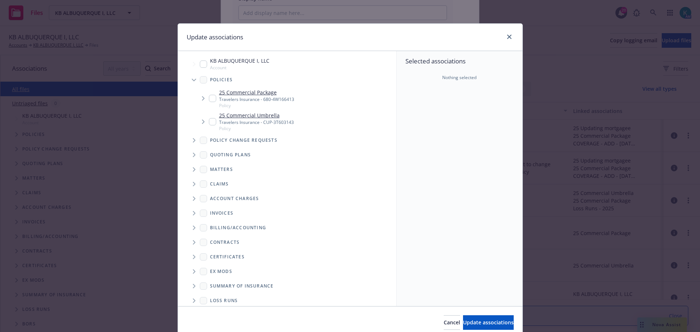
click at [212, 97] on input "Tree Example" at bounding box center [212, 98] width 7 height 7
checkbox input "true"
click at [211, 121] on input "Tree Example" at bounding box center [212, 121] width 7 height 7
checkbox input "true"
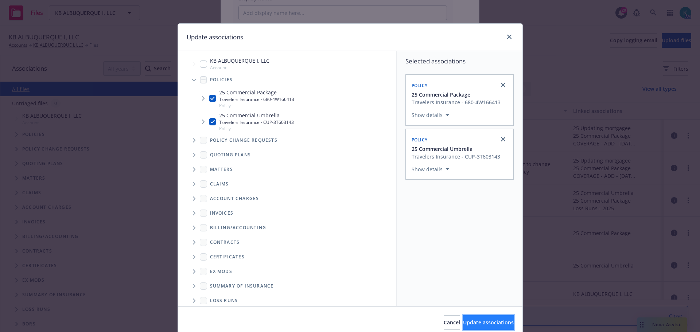
click at [470, 323] on span "Update associations" at bounding box center [488, 322] width 51 height 7
type textarea "x"
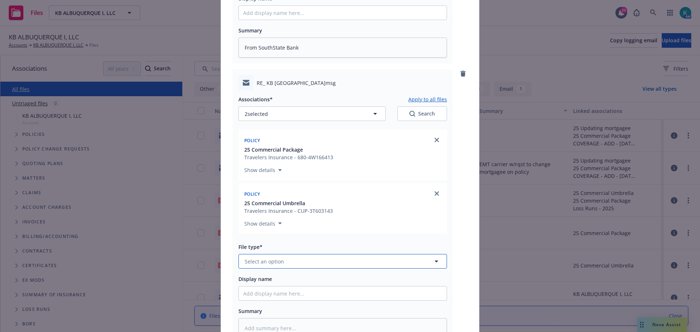
click at [289, 260] on button "Select an option" at bounding box center [343, 261] width 209 height 15
type input "emai"
drag, startPoint x: 294, startPoint y: 242, endPoint x: 290, endPoint y: 242, distance: 3.7
click at [292, 242] on div "Email" at bounding box center [342, 241] width 199 height 11
type textarea "x"
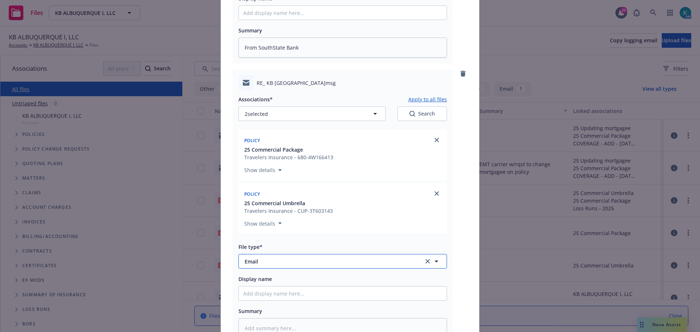
click at [268, 258] on span "Email" at bounding box center [329, 262] width 169 height 8
type input "cert"
click at [297, 281] on div "Certificate Delivery" at bounding box center [342, 282] width 199 height 11
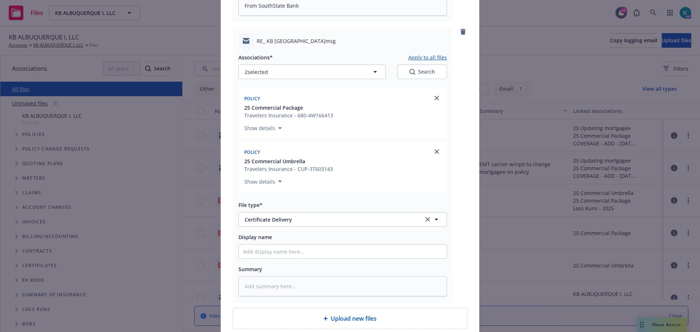
scroll to position [381, 0]
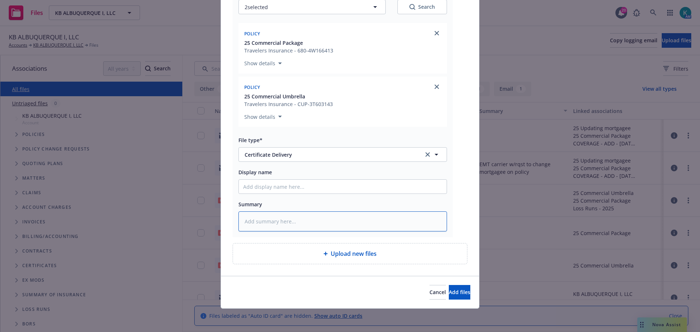
click at [282, 216] on textarea at bounding box center [343, 222] width 209 height 20
type textarea "x"
type textarea "T"
type textarea "x"
type textarea "To"
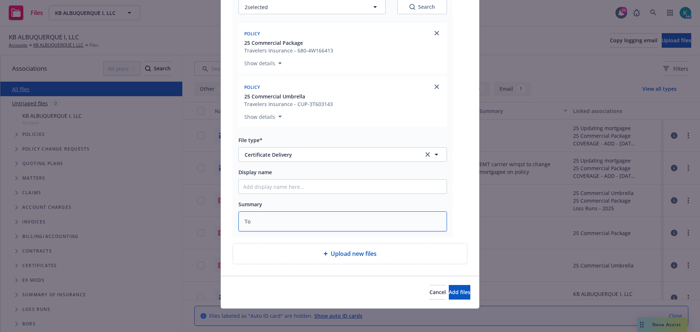
type textarea "x"
type textarea "To"
type textarea "x"
type textarea "To S"
type textarea "x"
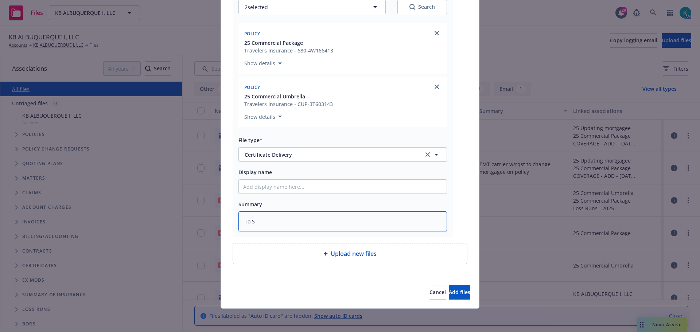
type textarea "To So"
type textarea "x"
type textarea "To Sout"
type textarea "x"
type textarea "To South"
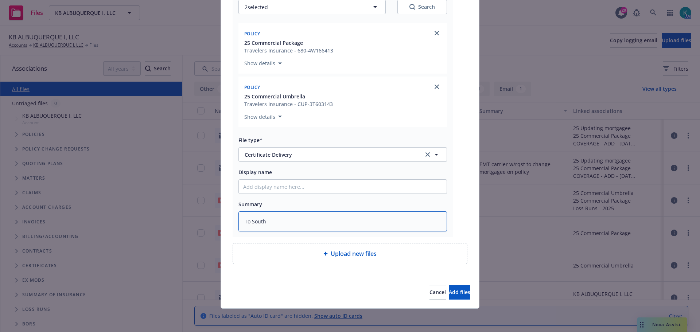
type textarea "x"
type textarea "To SouthS"
type textarea "x"
type textarea "To SouthSt"
type textarea "x"
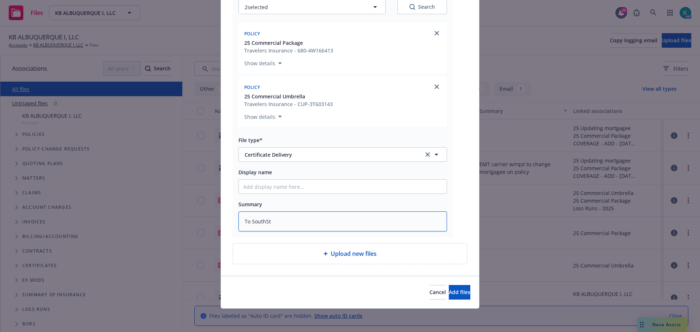
type textarea "To SouthSta"
type textarea "x"
type textarea "To SouthStat"
type textarea "x"
type textarea "To SouthStat B"
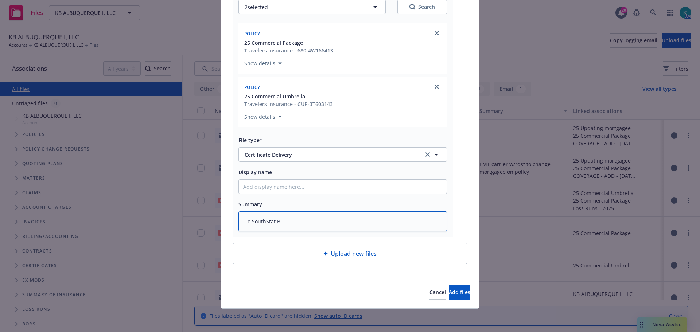
type textarea "x"
type textarea "To SouthStat"
type textarea "x"
type textarea "To SouthState"
type textarea "x"
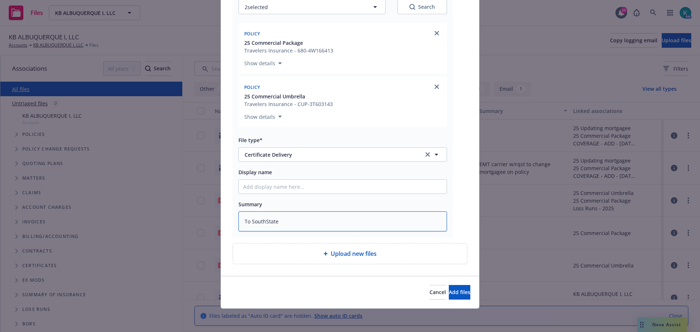
type textarea "To SouthState"
type textarea "x"
type textarea "To SouthState a"
type textarea "x"
type textarea "To SouthState"
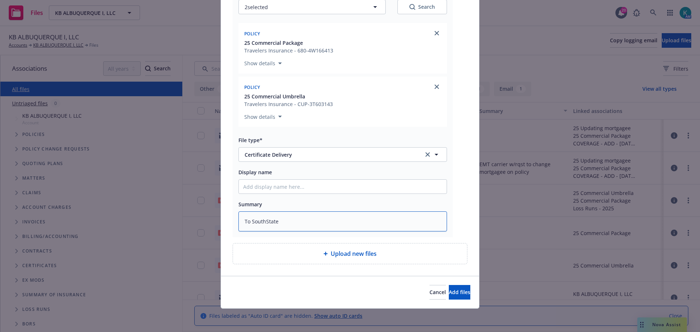
type textarea "x"
type textarea "To SouthState B"
type textarea "x"
type textarea "To SouthState Ba"
type textarea "x"
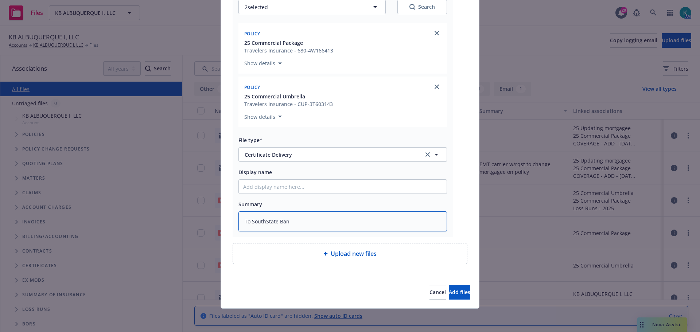
type textarea "To SouthState Bank"
type textarea "x"
type textarea "To SouthState Bank"
type textarea "x"
type textarea "To SouthState Bank"
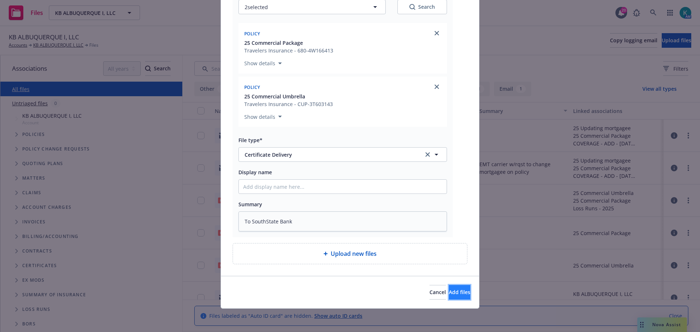
click at [449, 293] on span "Add files" at bounding box center [460, 292] width 22 height 7
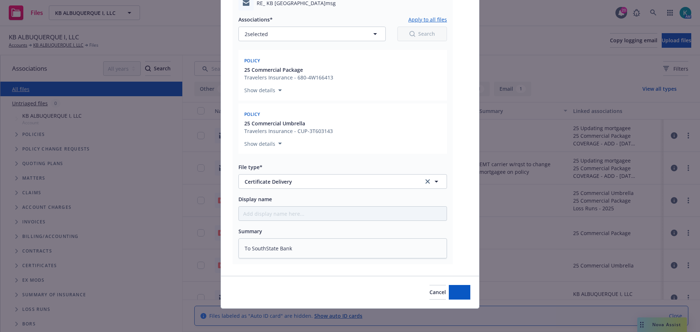
scroll to position [354, 0]
type textarea "x"
